Goal: Information Seeking & Learning: Learn about a topic

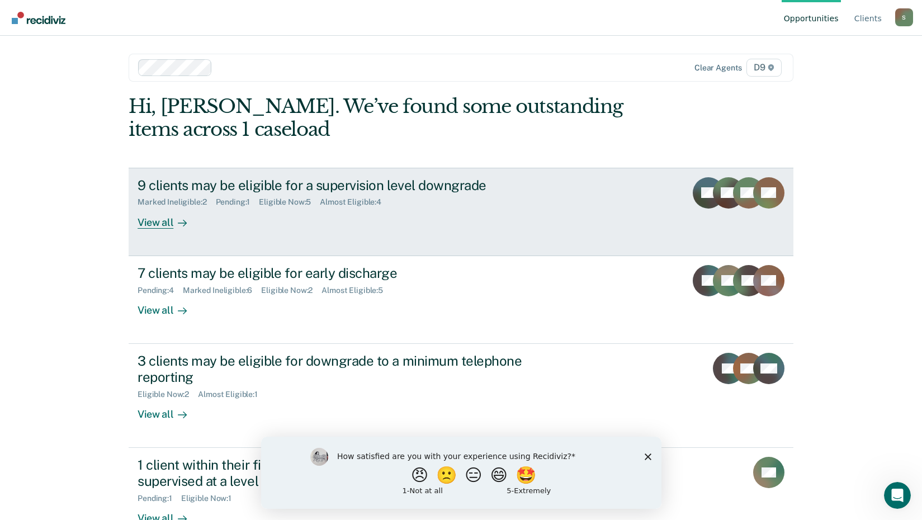
click at [184, 222] on div "View all" at bounding box center [169, 218] width 63 height 22
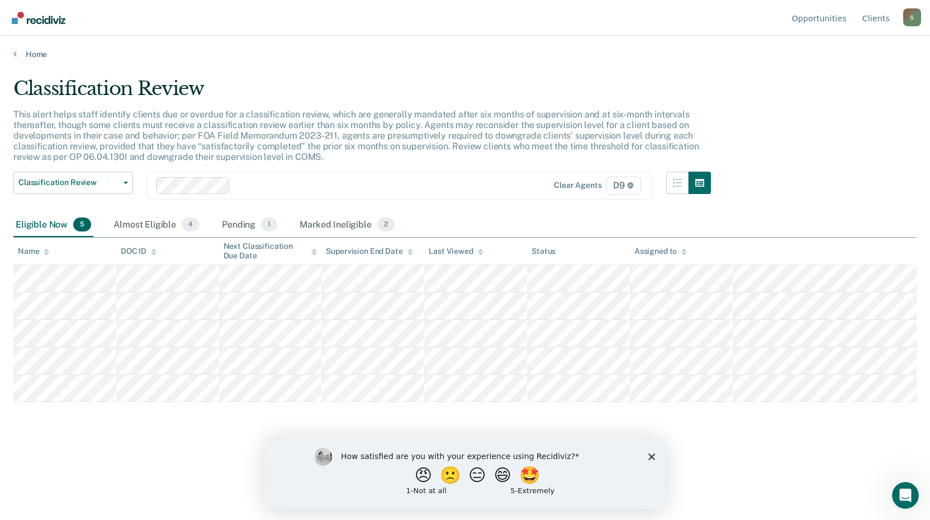
click at [26, 60] on main "Classification Review This alert helps staff identify clients due or overdue fo…" at bounding box center [465, 287] width 930 height 457
click at [15, 54] on icon at bounding box center [14, 53] width 3 height 9
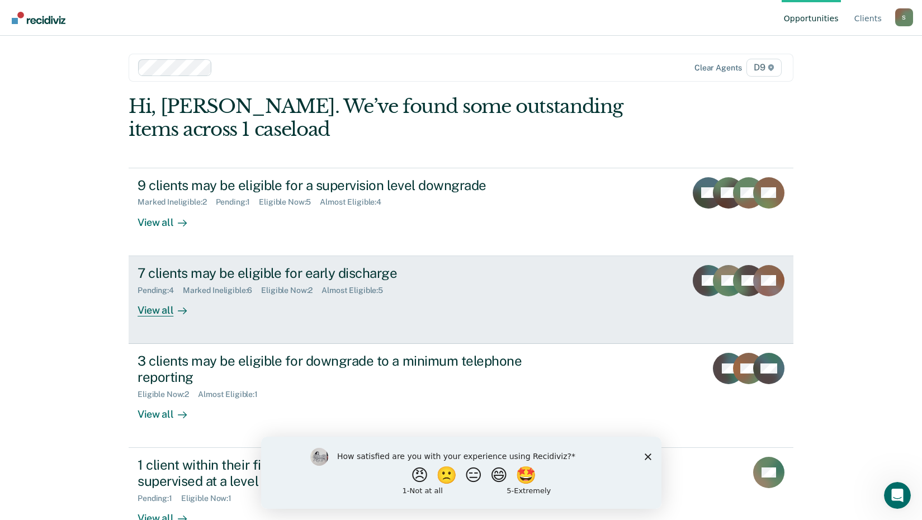
click at [154, 311] on div "View all" at bounding box center [169, 306] width 63 height 22
